Goal: Task Accomplishment & Management: Manage account settings

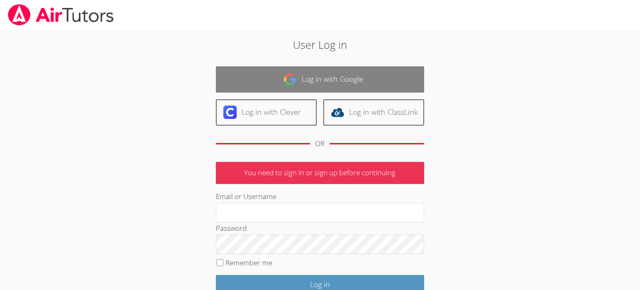
click at [336, 75] on link "Log in with Google" at bounding box center [320, 79] width 208 height 26
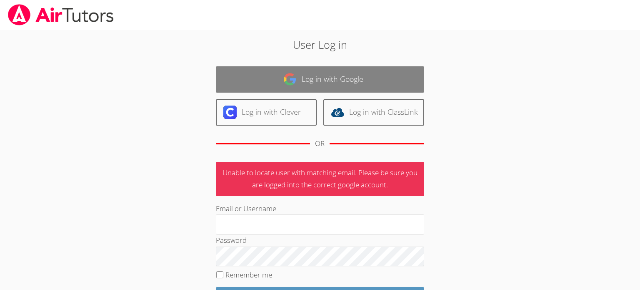
click at [322, 80] on link "Log in with Google" at bounding box center [320, 79] width 208 height 26
